Goal: Task Accomplishment & Management: Use online tool/utility

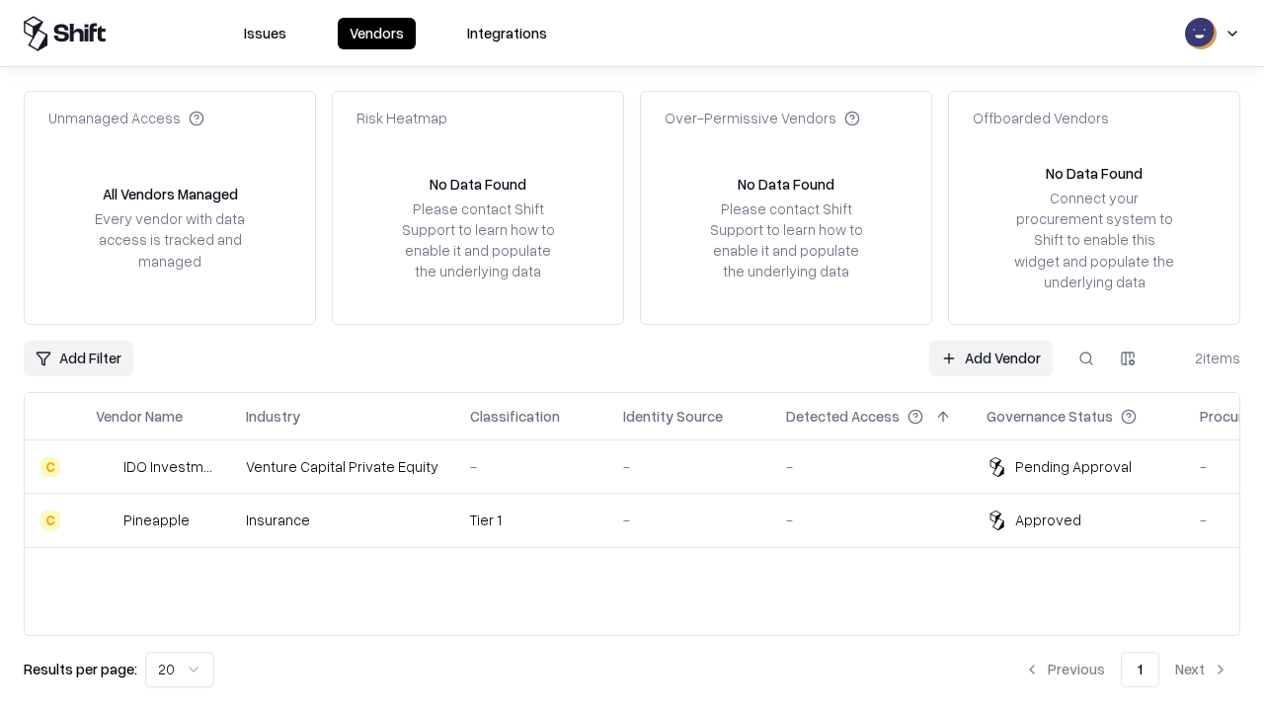
click at [990, 357] on link "Add Vendor" at bounding box center [990, 359] width 123 height 36
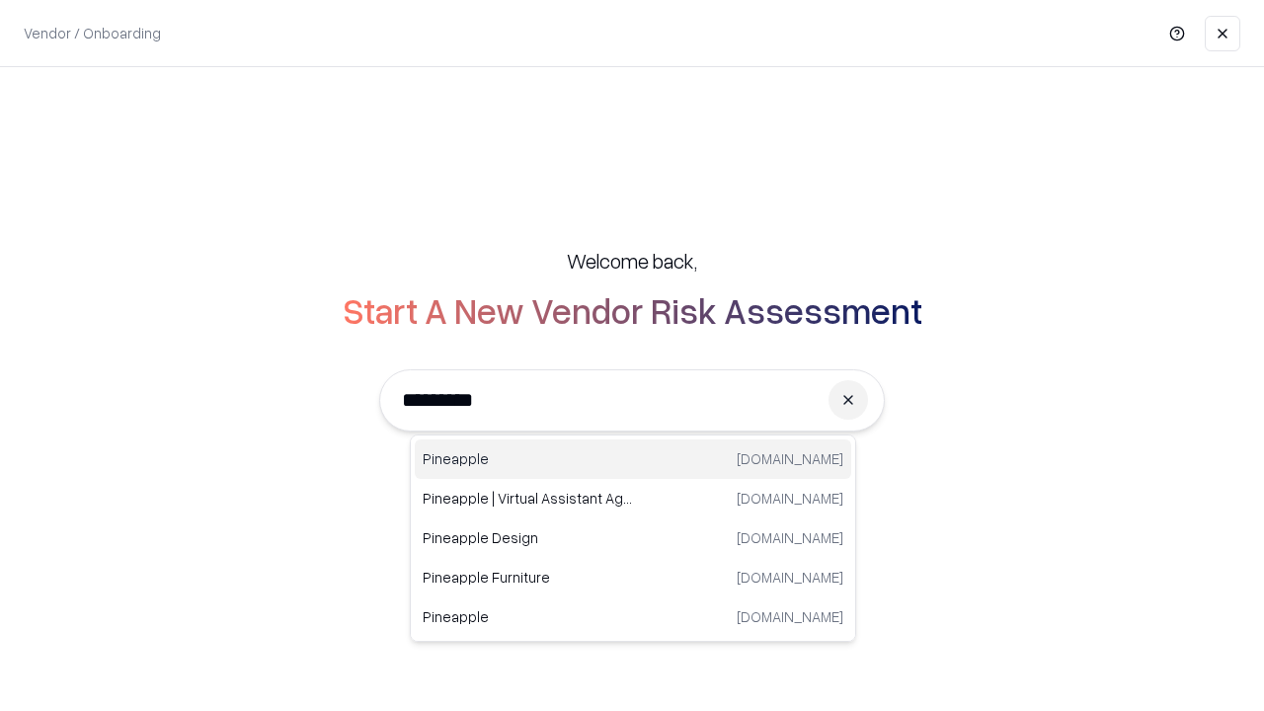
click at [633, 459] on div "Pineapple [DOMAIN_NAME]" at bounding box center [633, 458] width 436 height 39
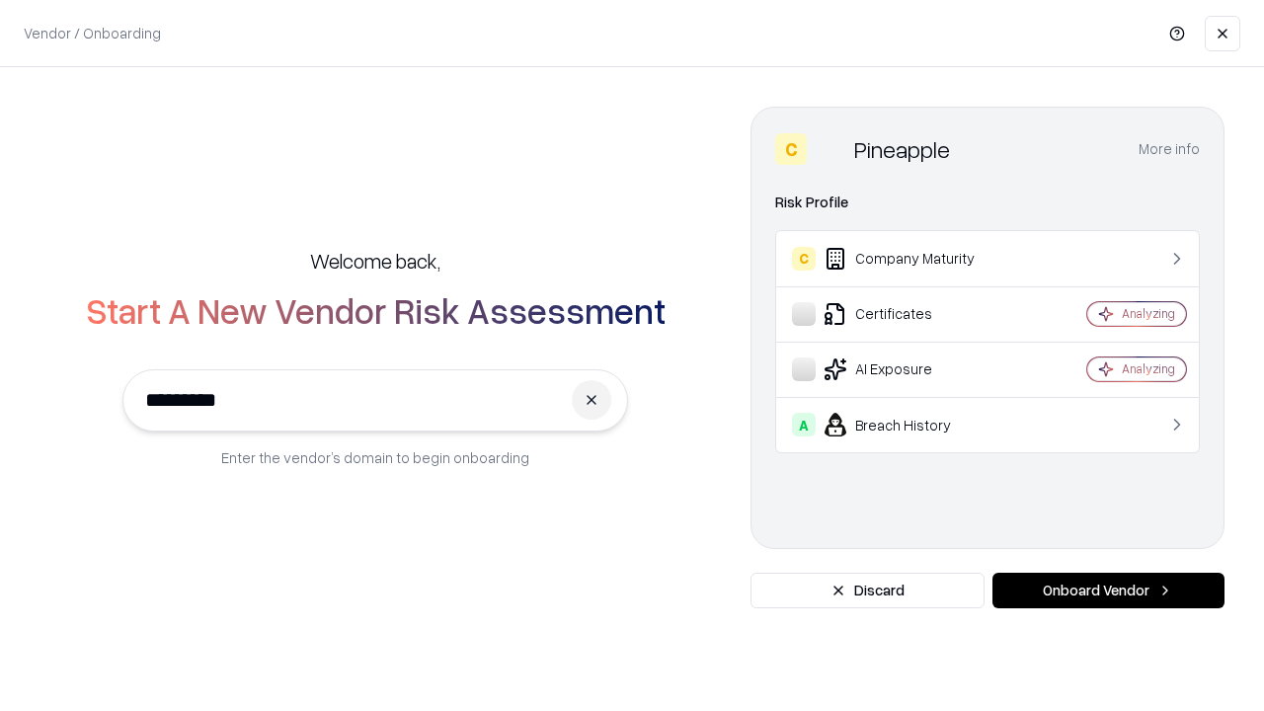
type input "*********"
click at [1108, 590] on button "Onboard Vendor" at bounding box center [1108, 591] width 232 height 36
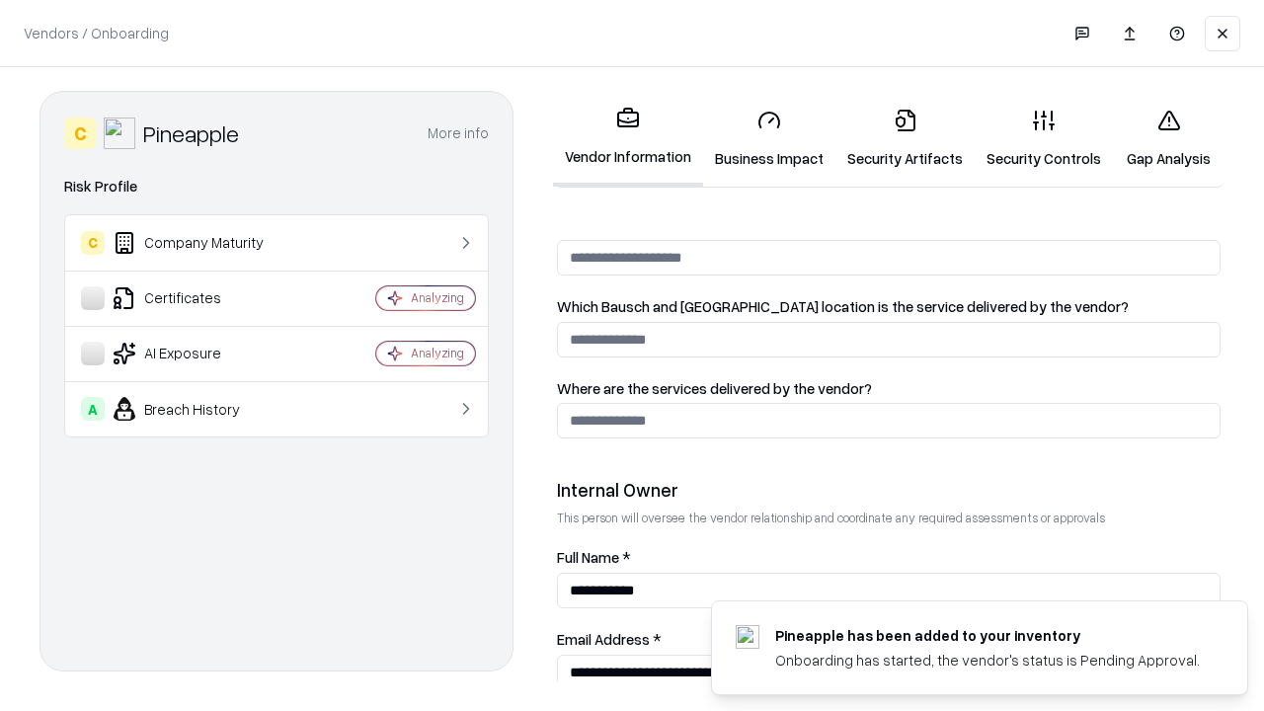
scroll to position [1023, 0]
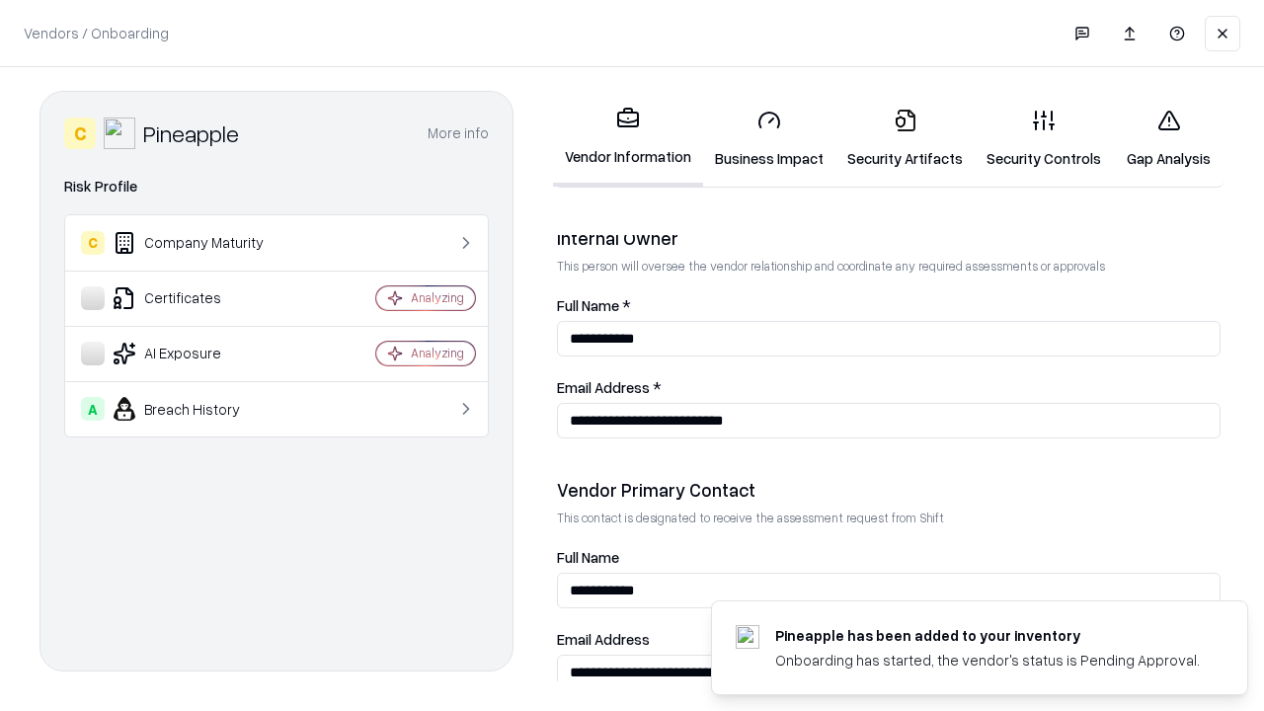
click at [769, 138] on link "Business Impact" at bounding box center [769, 139] width 132 height 92
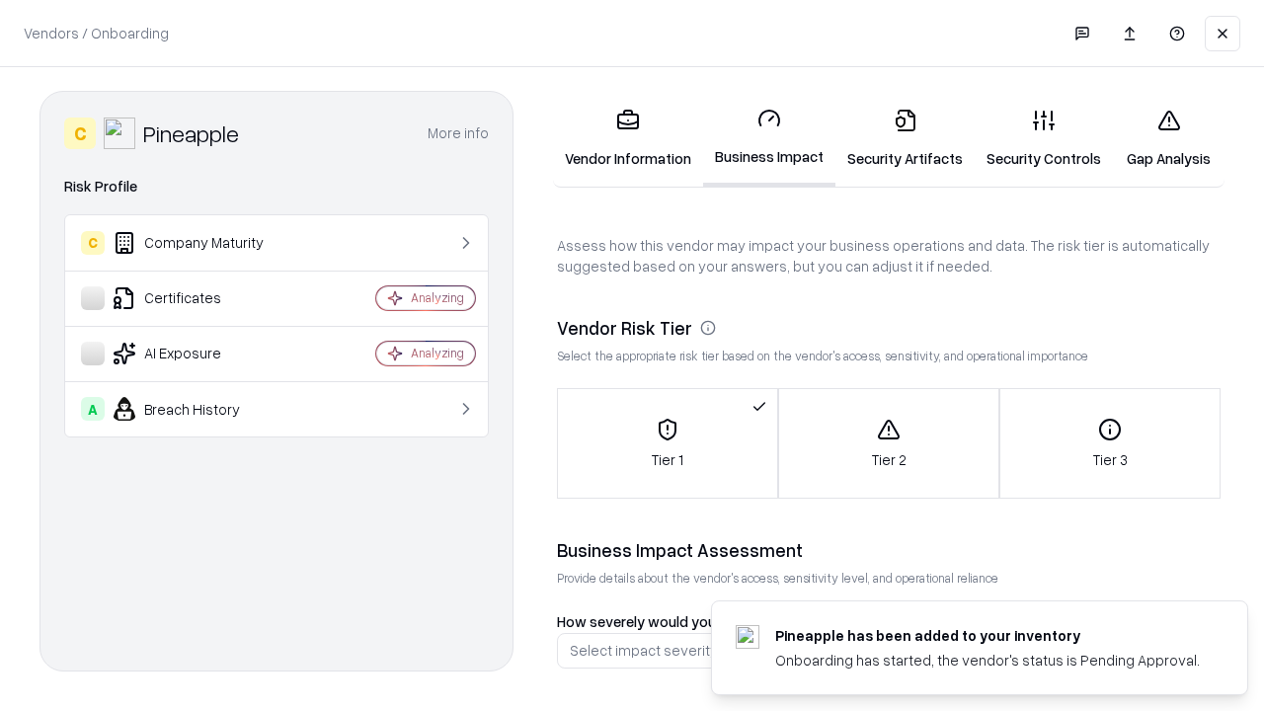
click at [904, 138] on link "Security Artifacts" at bounding box center [904, 139] width 139 height 92
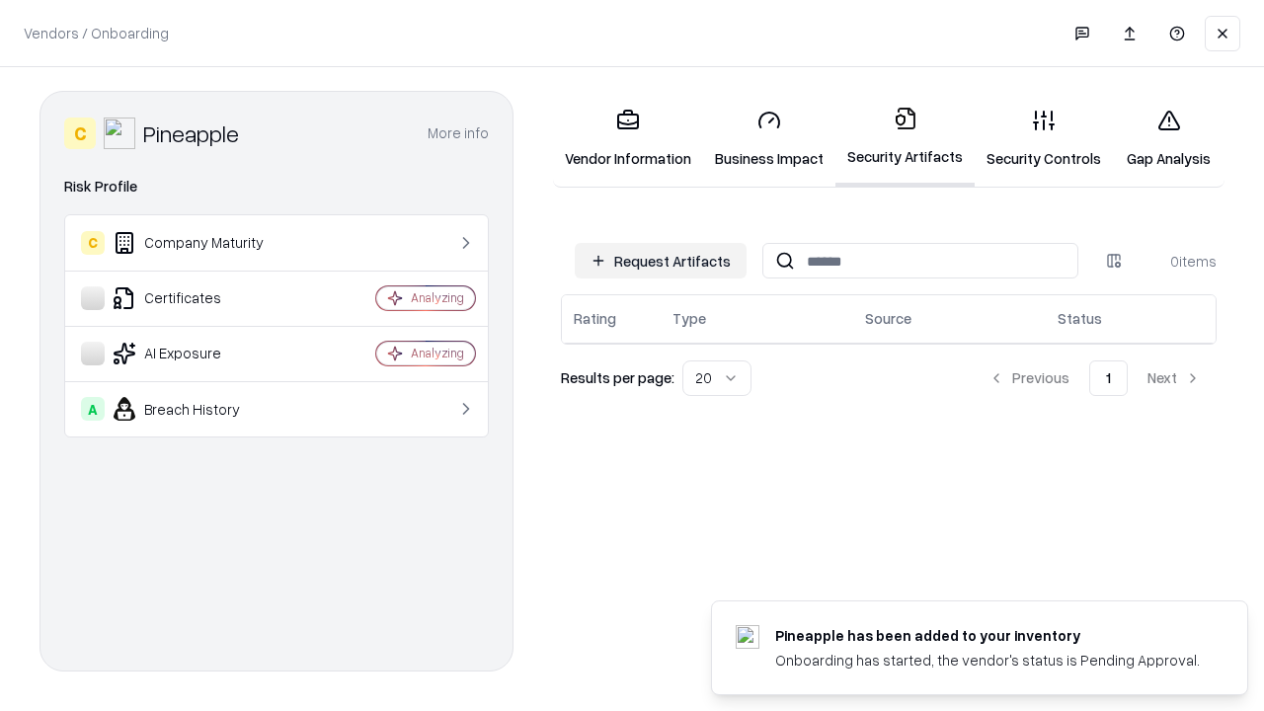
click at [661, 261] on button "Request Artifacts" at bounding box center [661, 261] width 172 height 36
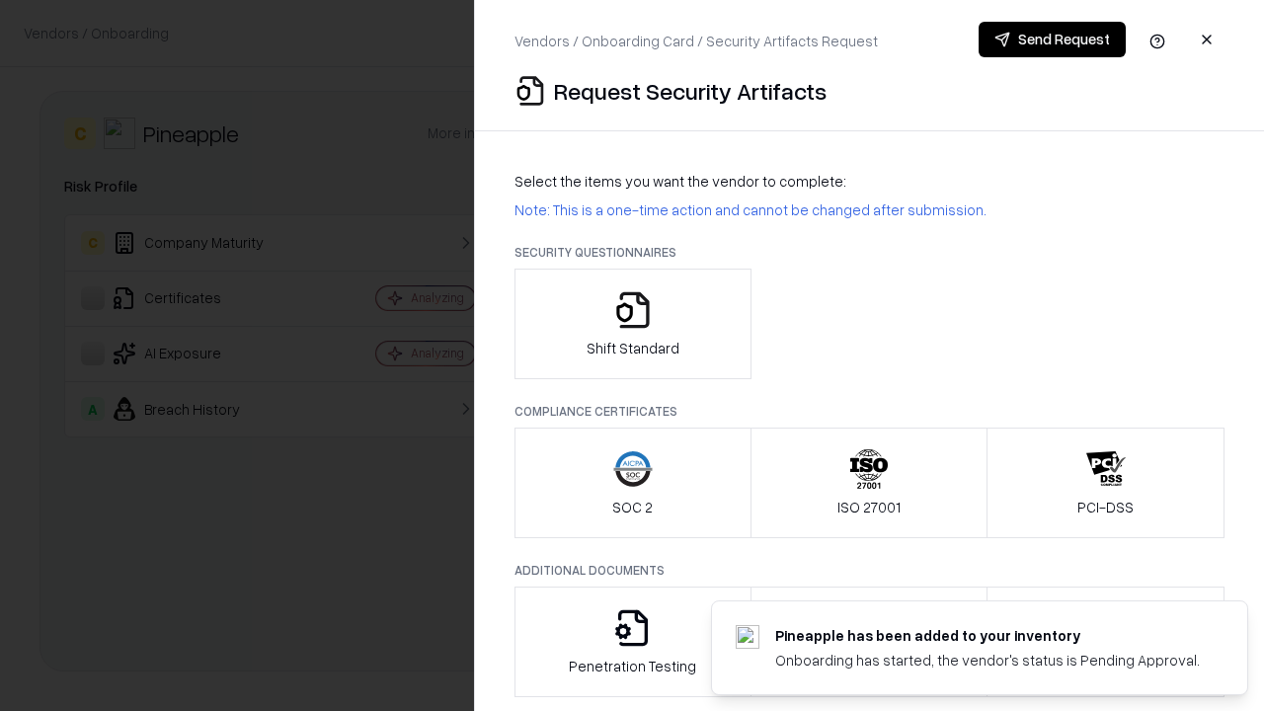
click at [632, 324] on icon "button" at bounding box center [632, 309] width 39 height 39
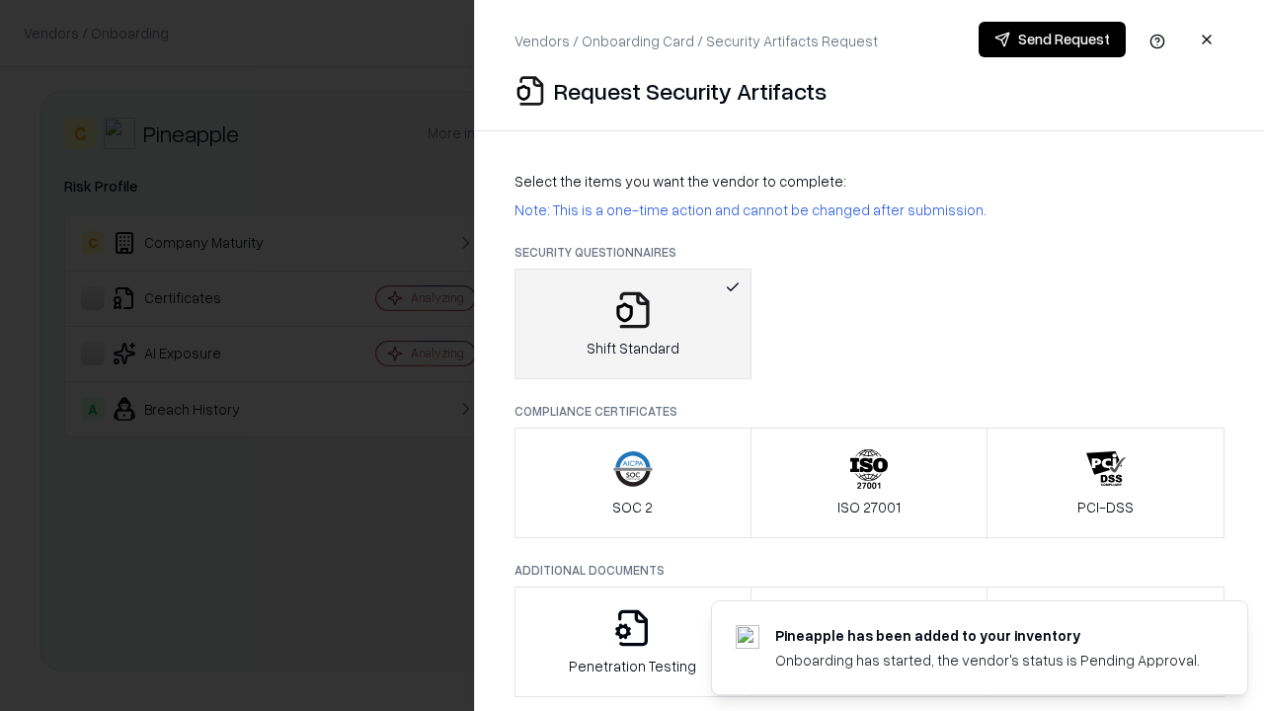
click at [1051, 39] on button "Send Request" at bounding box center [1051, 40] width 147 height 36
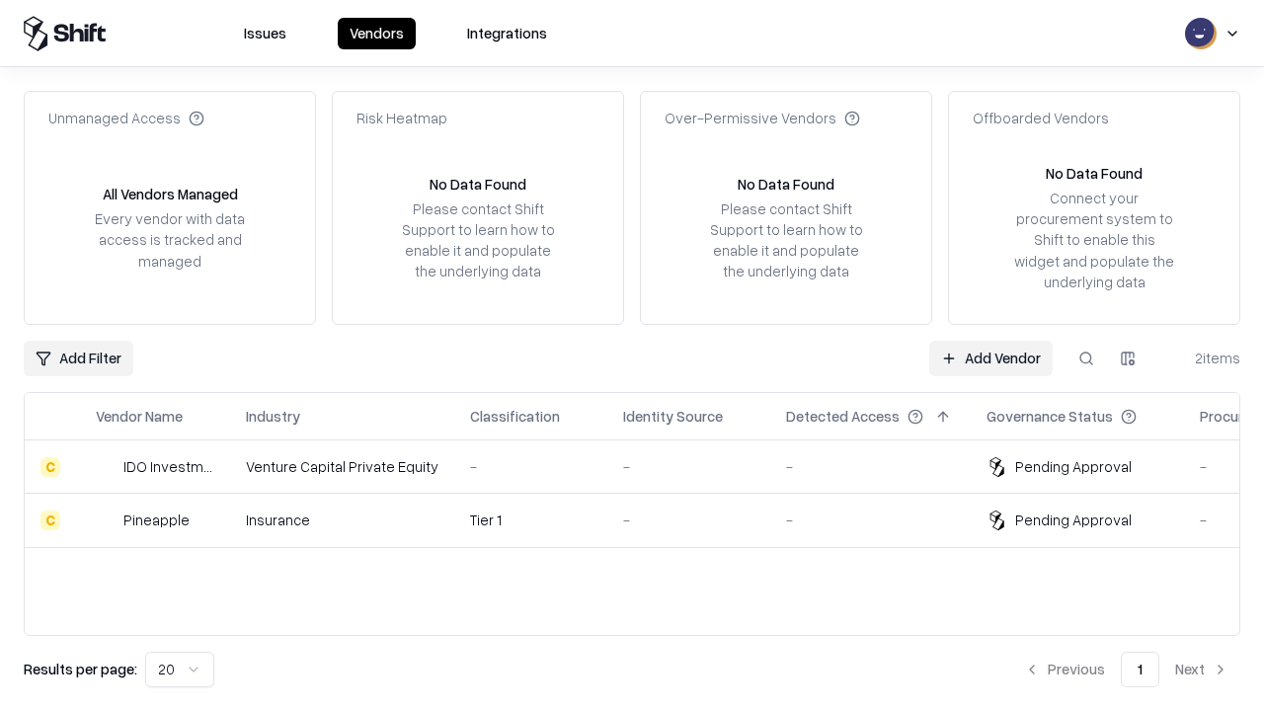
click at [990, 357] on link "Add Vendor" at bounding box center [990, 359] width 123 height 36
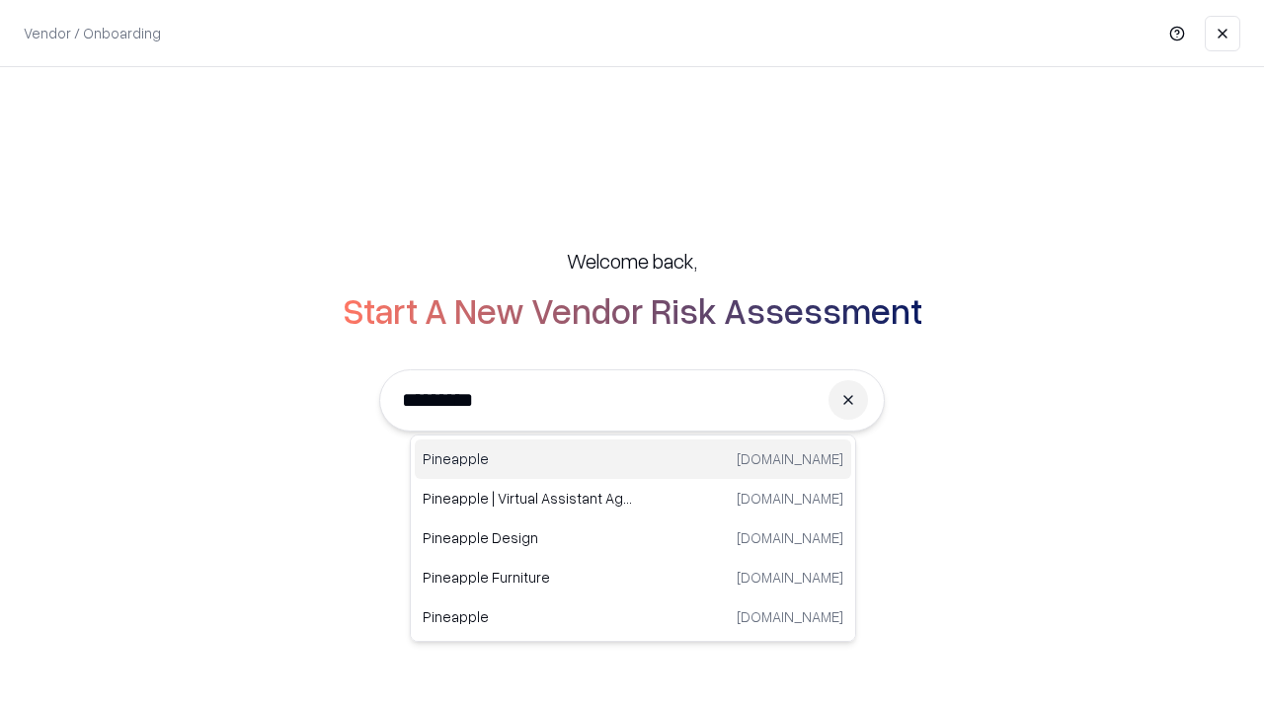
click at [633, 459] on div "Pineapple [DOMAIN_NAME]" at bounding box center [633, 458] width 436 height 39
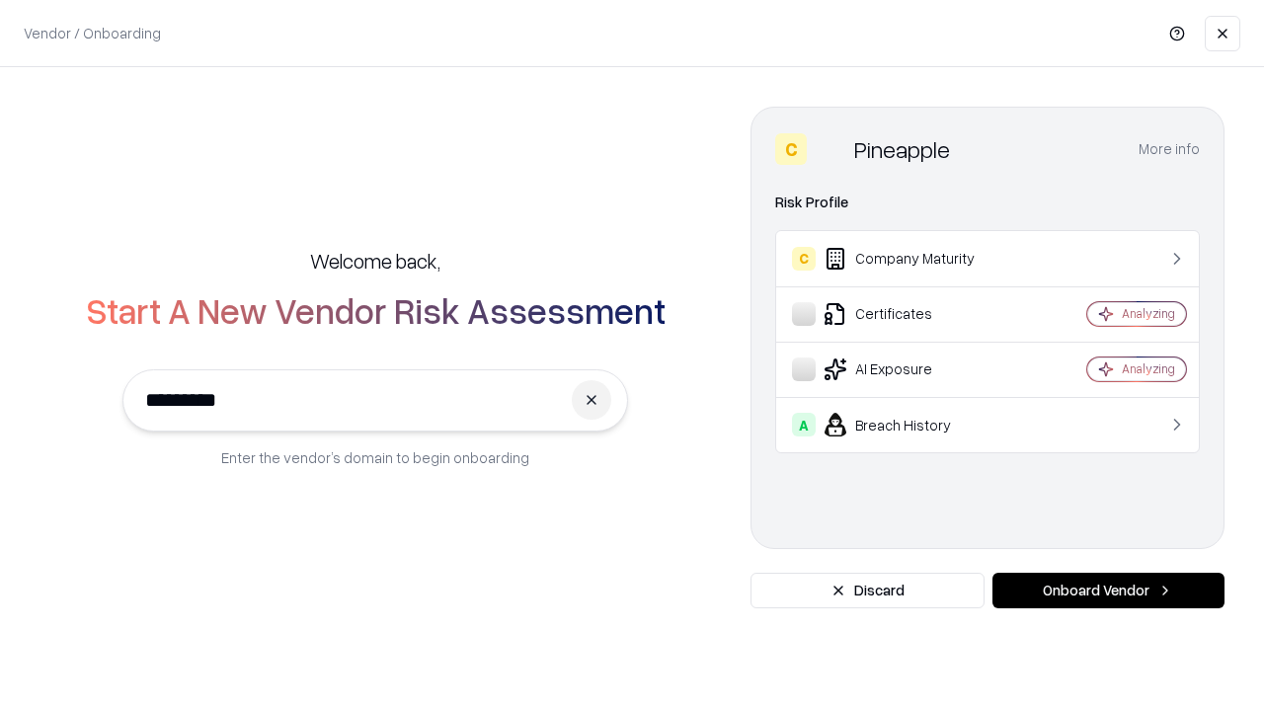
type input "*********"
click at [1108, 590] on button "Onboard Vendor" at bounding box center [1108, 591] width 232 height 36
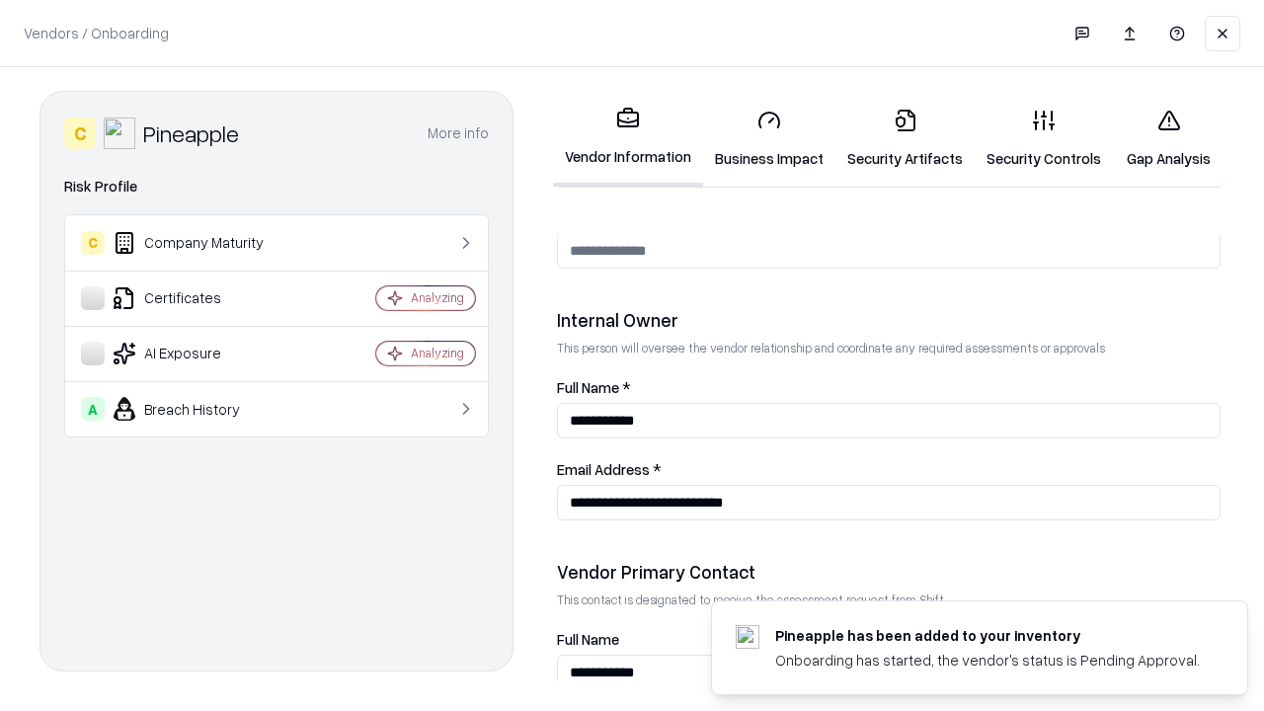
scroll to position [1023, 0]
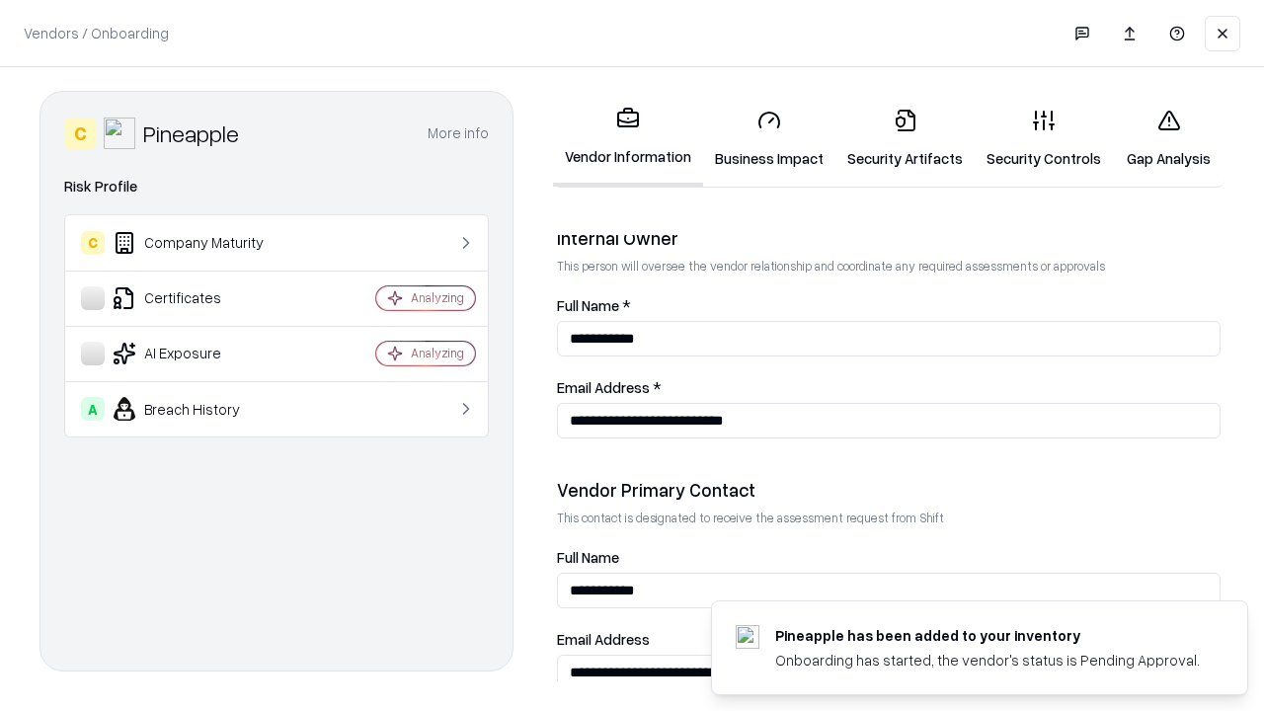
click at [1168, 138] on link "Gap Analysis" at bounding box center [1169, 139] width 112 height 92
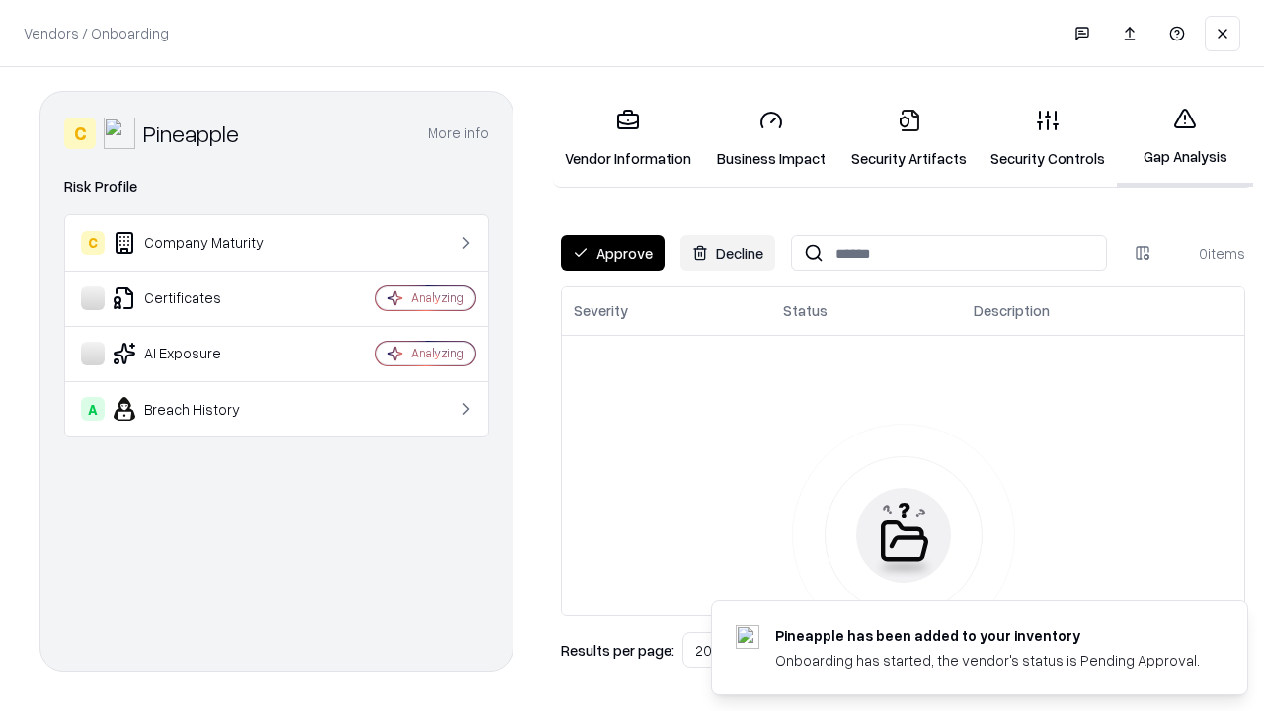
click at [612, 253] on button "Approve" at bounding box center [613, 253] width 104 height 36
